Goal: Information Seeking & Learning: Find specific page/section

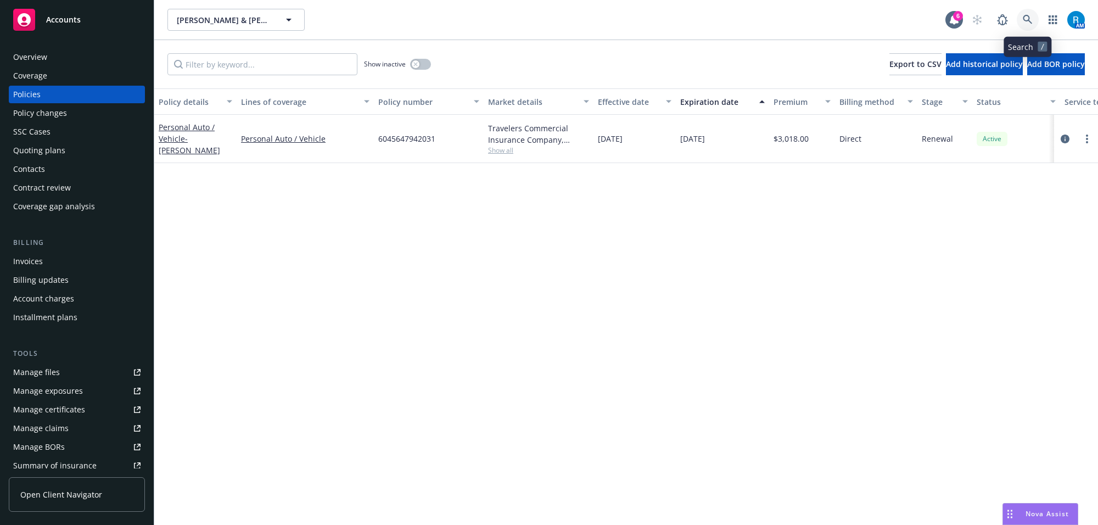
click at [1033, 15] on link at bounding box center [1027, 20] width 22 height 22
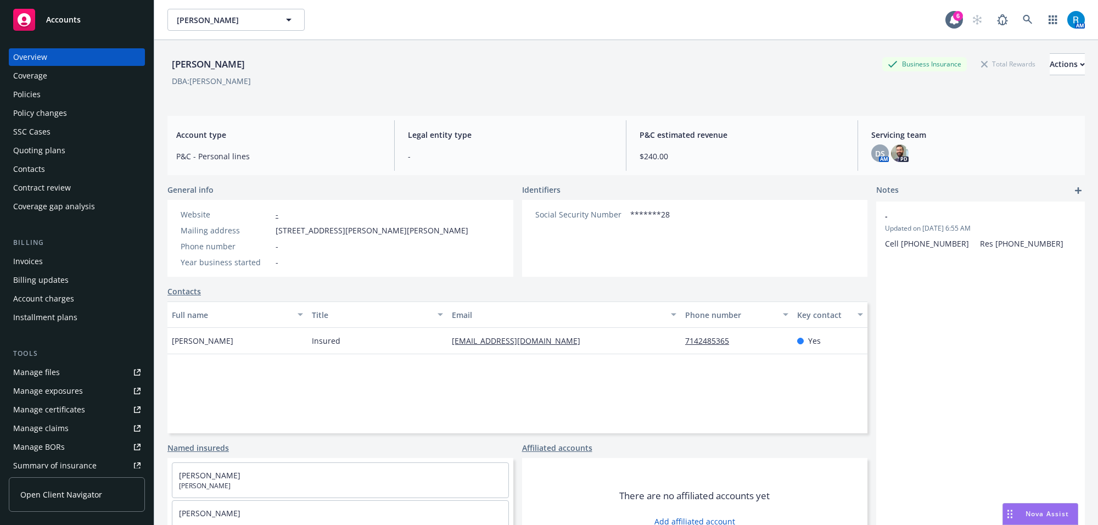
click at [72, 92] on div "Policies" at bounding box center [76, 95] width 127 height 18
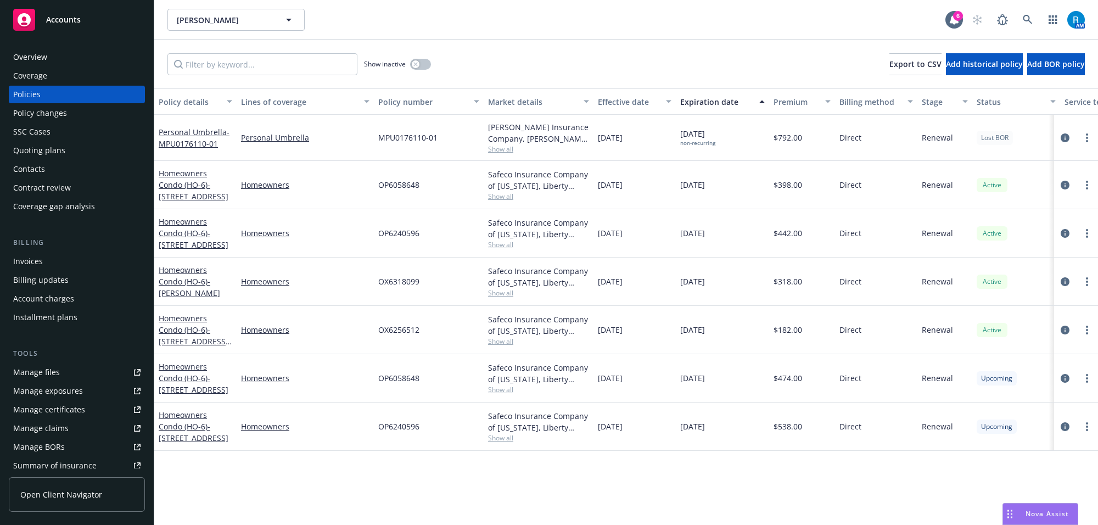
click at [396, 136] on span "MPU0176110-01" at bounding box center [407, 138] width 59 height 12
copy span "MPU0176110-01"
click at [1033, 15] on link at bounding box center [1027, 20] width 22 height 22
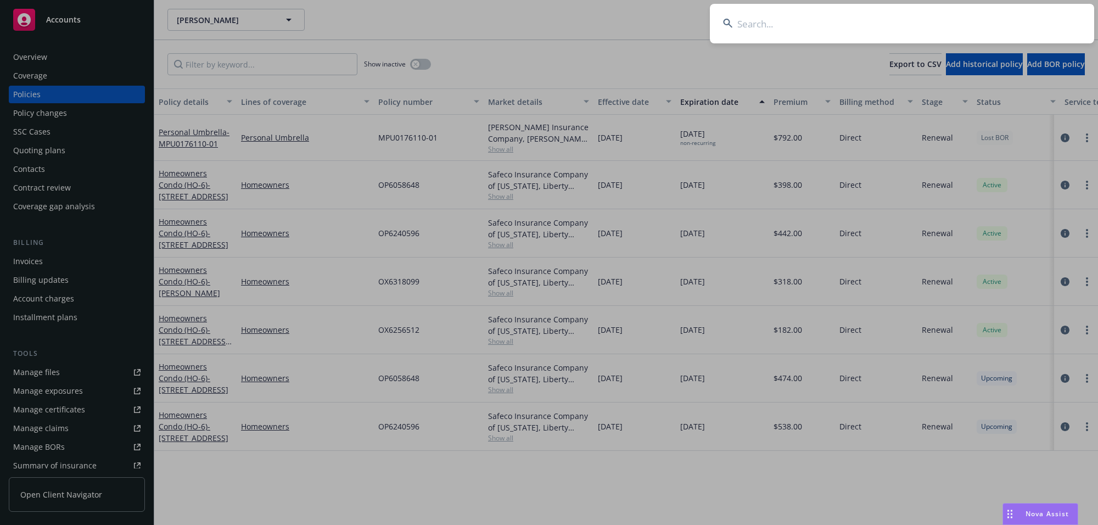
type input "[PERSON_NAME]"
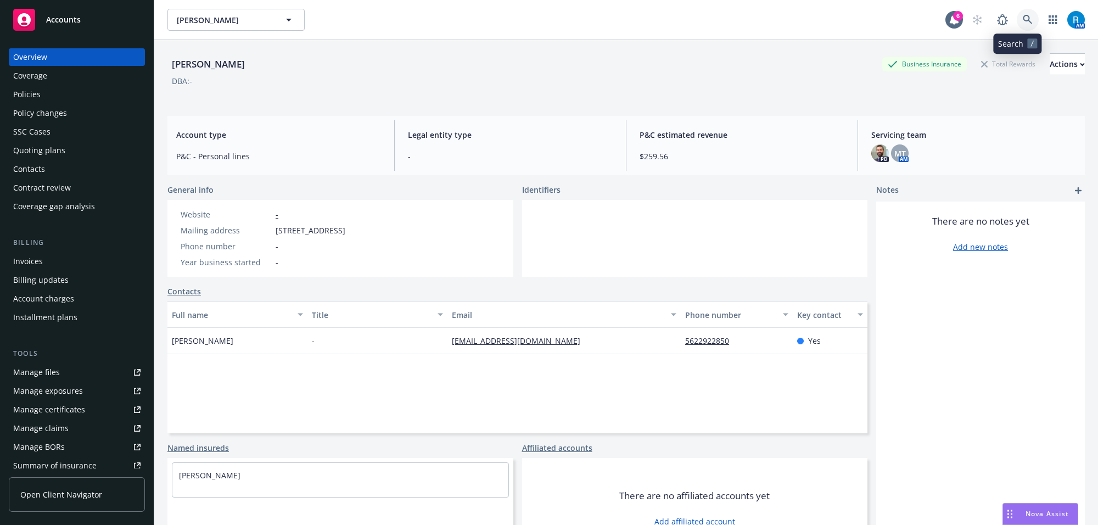
click at [1023, 20] on icon at bounding box center [1028, 20] width 10 height 10
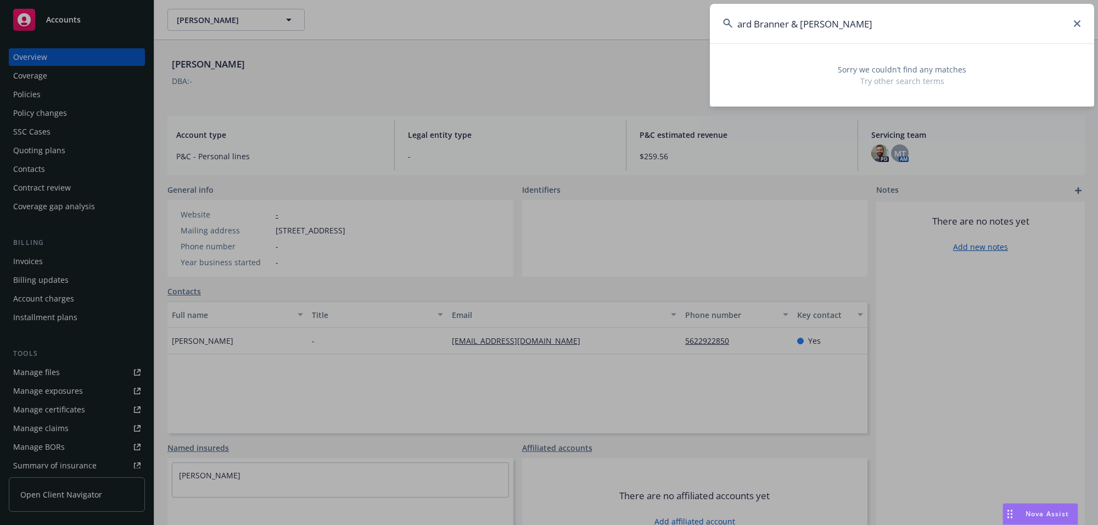
click at [903, 23] on input "ard Branner & [PERSON_NAME]" at bounding box center [902, 24] width 384 height 40
drag, startPoint x: 749, startPoint y: 22, endPoint x: 722, endPoint y: 26, distance: 27.7
click at [722, 26] on input "ard Branner & [PERSON_NAME]" at bounding box center [902, 24] width 384 height 40
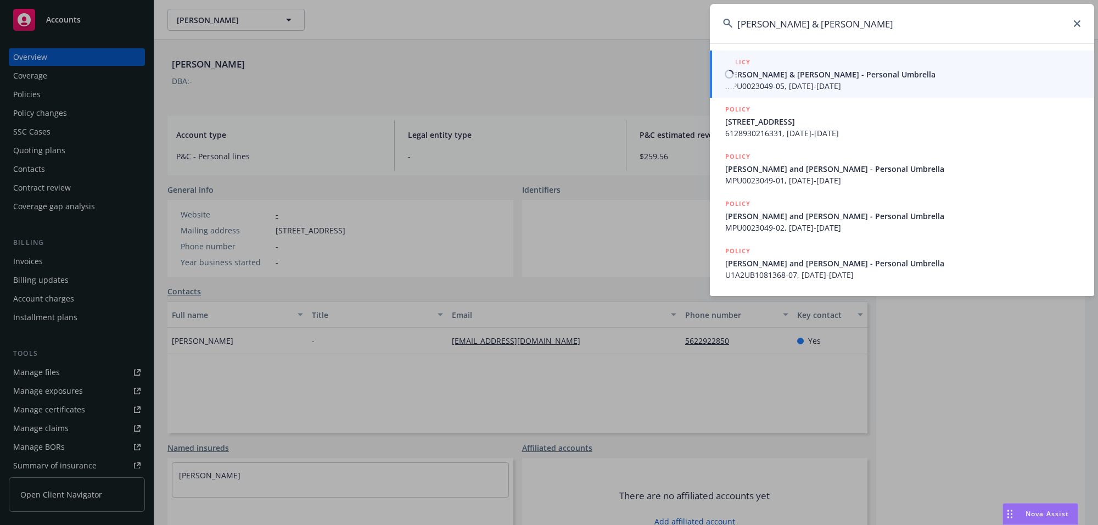
type input "[PERSON_NAME] & [PERSON_NAME]"
click at [782, 77] on span "[PERSON_NAME] & [PERSON_NAME] - Personal Umbrella" at bounding box center [903, 75] width 356 height 12
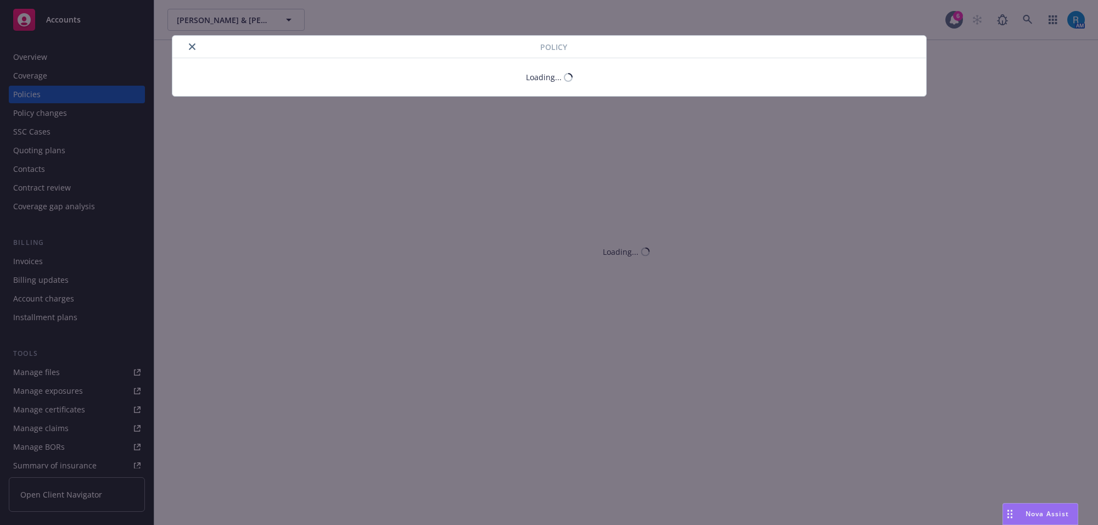
click at [62, 61] on div "Policy Loading..." at bounding box center [549, 262] width 1098 height 525
click at [60, 59] on div "Policy Loading..." at bounding box center [549, 262] width 1098 height 525
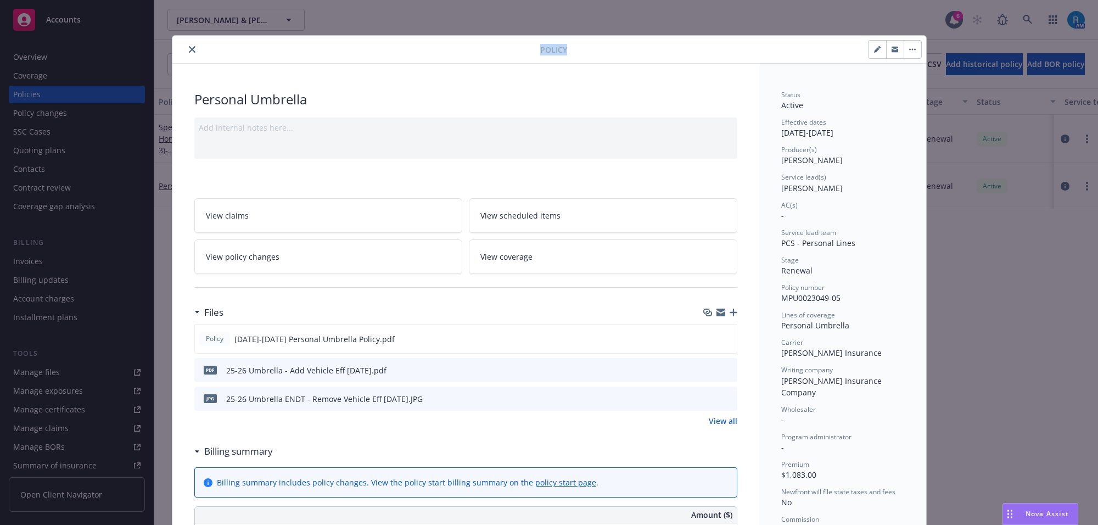
click at [189, 50] on icon "close" at bounding box center [192, 49] width 7 height 7
click at [186, 50] on div "Show inactive Export to CSV Add historical policy Add BOR policy" at bounding box center [625, 64] width 943 height 48
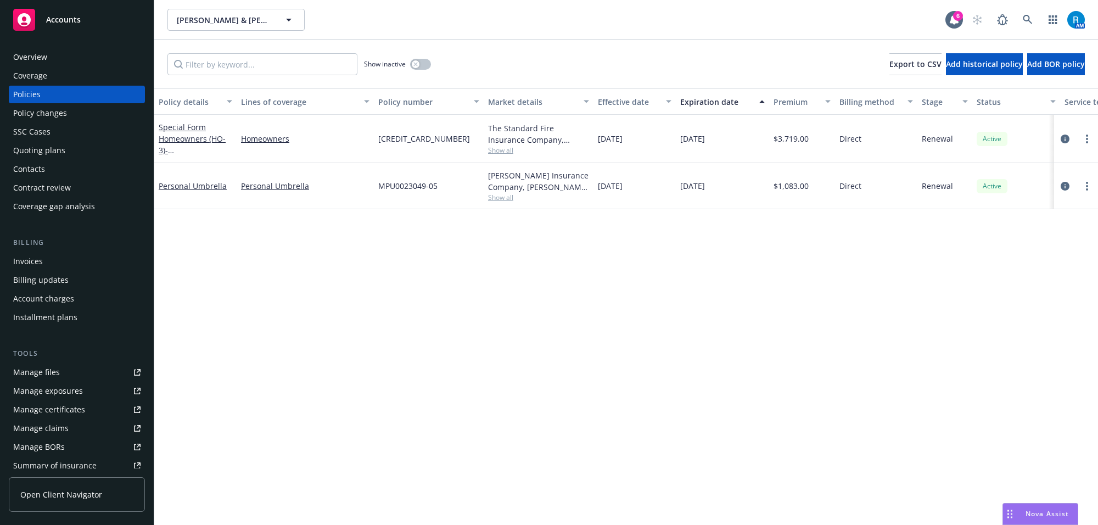
click at [41, 48] on div "Overview" at bounding box center [30, 57] width 34 height 18
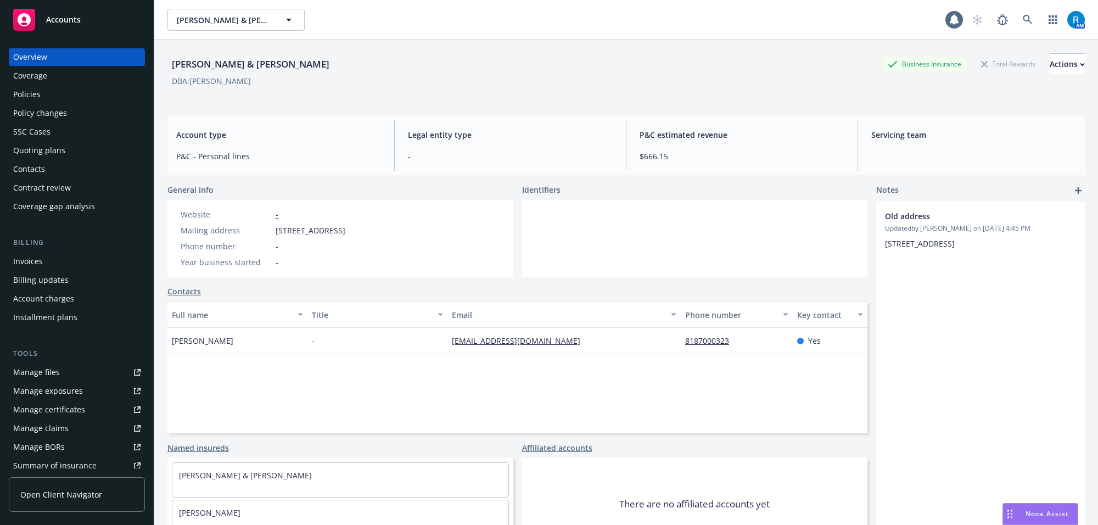
click at [40, 48] on div "Overview" at bounding box center [30, 57] width 34 height 18
drag, startPoint x: 166, startPoint y: 66, endPoint x: 366, endPoint y: 69, distance: 199.2
click at [364, 69] on div "[PERSON_NAME] & [PERSON_NAME] Business Insurance Total Rewards Actions DBA: [PE…" at bounding box center [625, 302] width 943 height 525
copy div "[PERSON_NAME] & [PERSON_NAME]"
click at [1023, 15] on icon at bounding box center [1027, 19] width 9 height 9
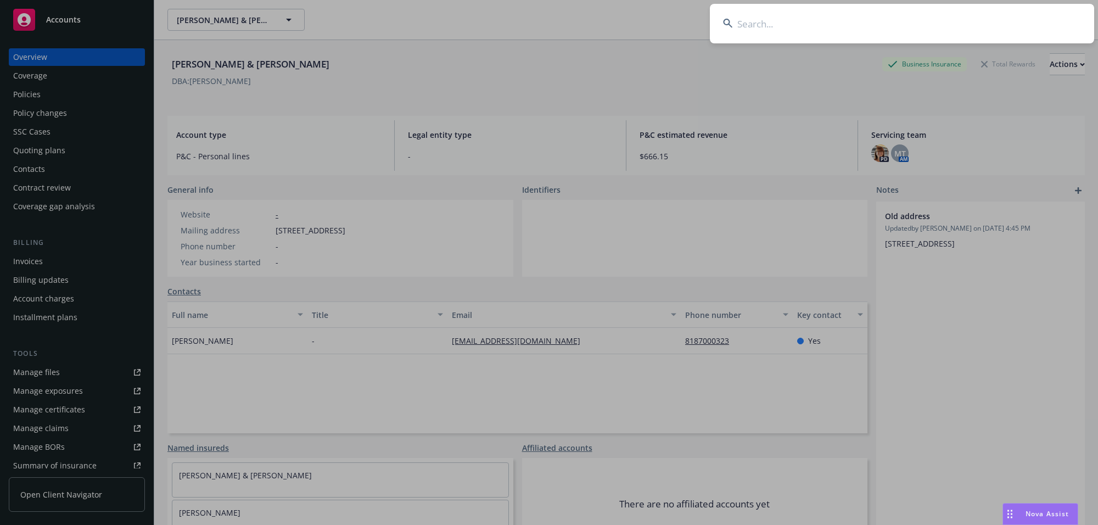
type input "[PERSON_NAME] and [PERSON_NAME]"
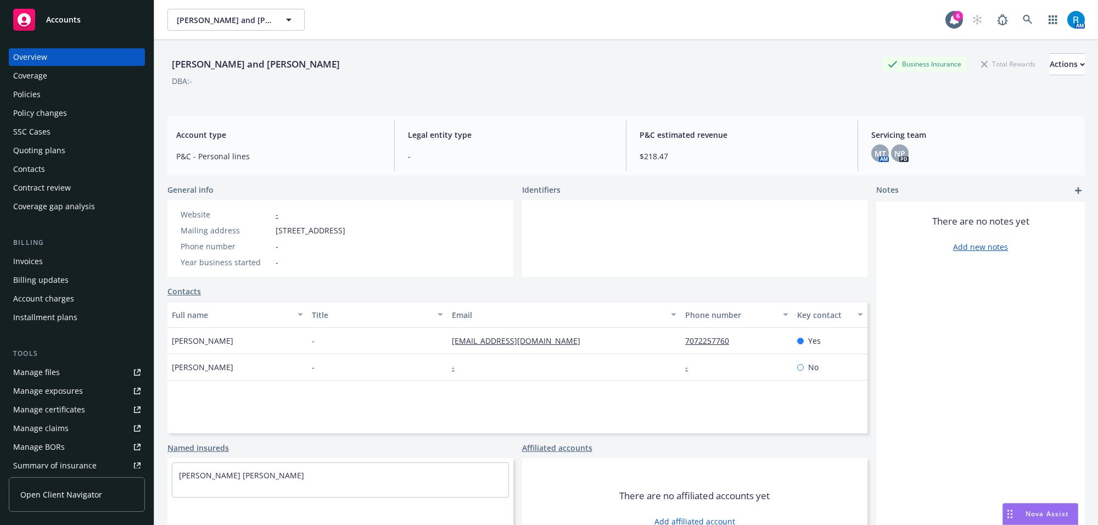
click at [41, 88] on div "Policies" at bounding box center [76, 95] width 127 height 18
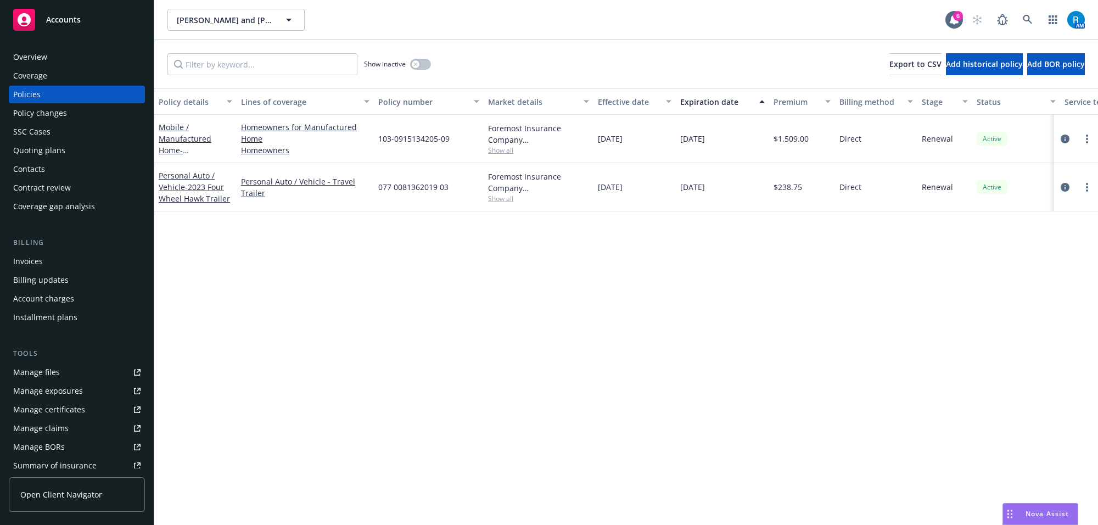
click at [40, 60] on div "Overview" at bounding box center [30, 57] width 34 height 18
